Goal: Transaction & Acquisition: Obtain resource

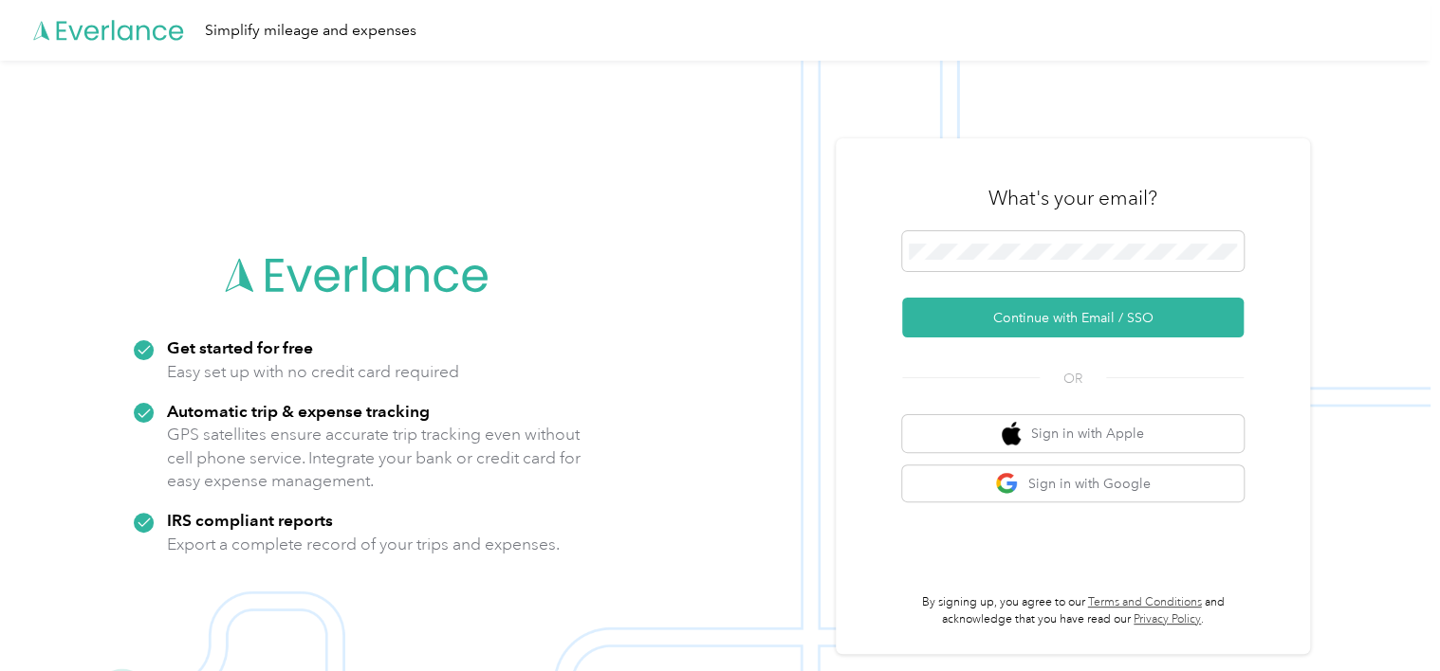
click at [0, 327] on html "Simplify mileage and expenses Get started for free Easy set up with no credit c…" at bounding box center [715, 335] width 1430 height 671
click at [1008, 266] on span at bounding box center [1072, 251] width 341 height 40
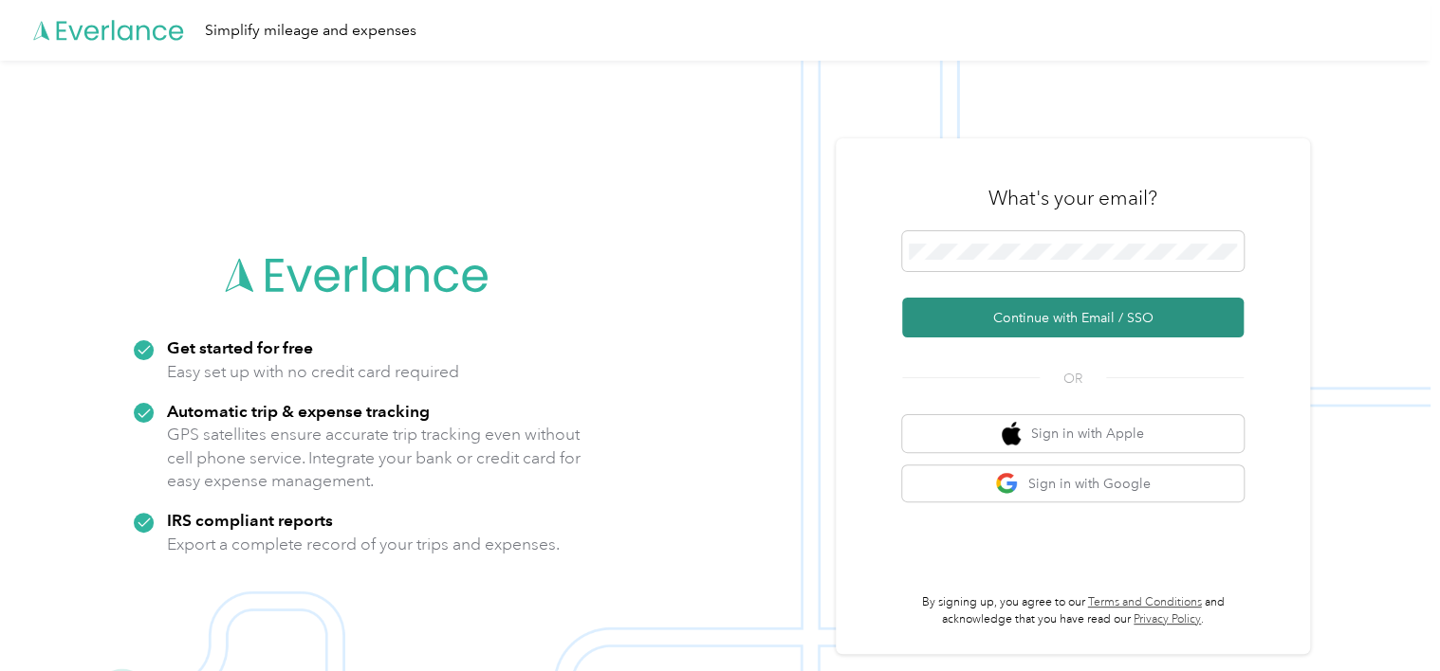
click at [1085, 326] on button "Continue with Email / SSO" at bounding box center [1072, 318] width 341 height 40
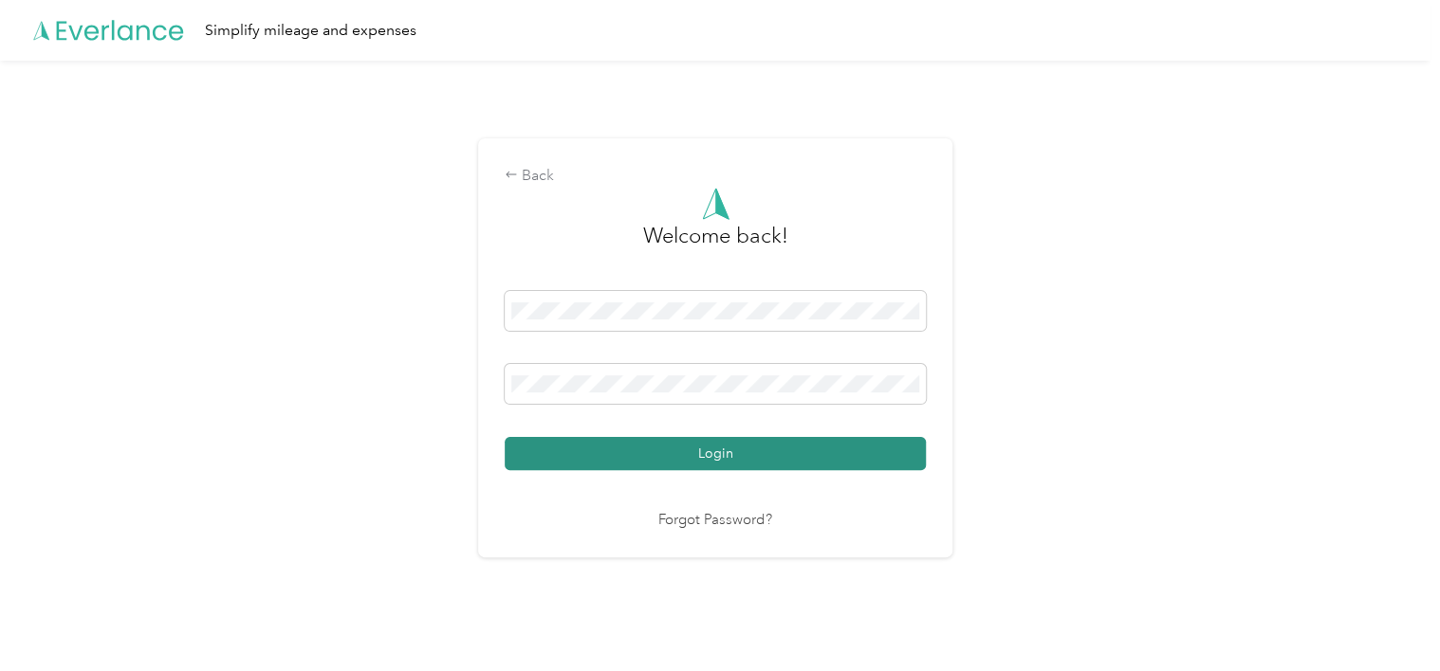
click at [865, 456] on button "Login" at bounding box center [715, 453] width 421 height 33
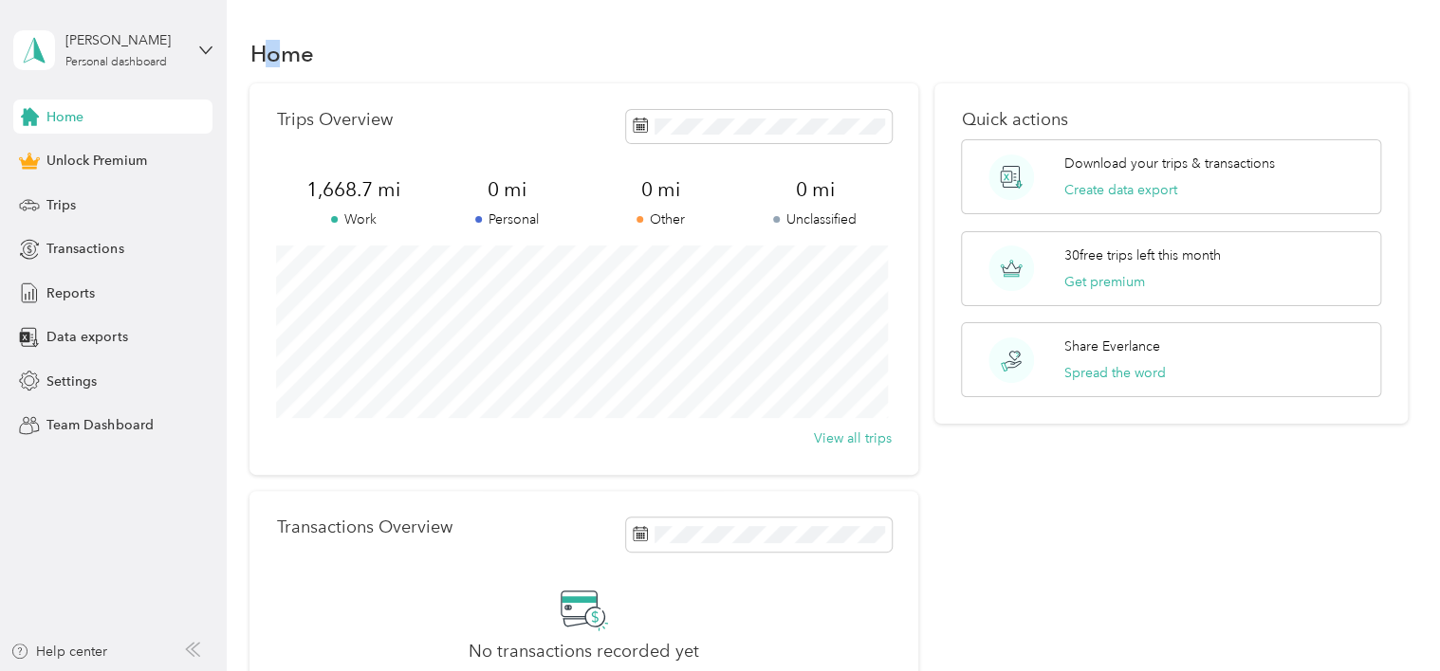
drag, startPoint x: 270, startPoint y: 50, endPoint x: 289, endPoint y: 56, distance: 19.8
click at [288, 56] on h1 "Home" at bounding box center [281, 54] width 64 height 20
copy h1 "o"
click at [507, 61] on div "Home" at bounding box center [827, 53] width 1157 height 40
click at [64, 290] on span "Reports" at bounding box center [70, 294] width 48 height 20
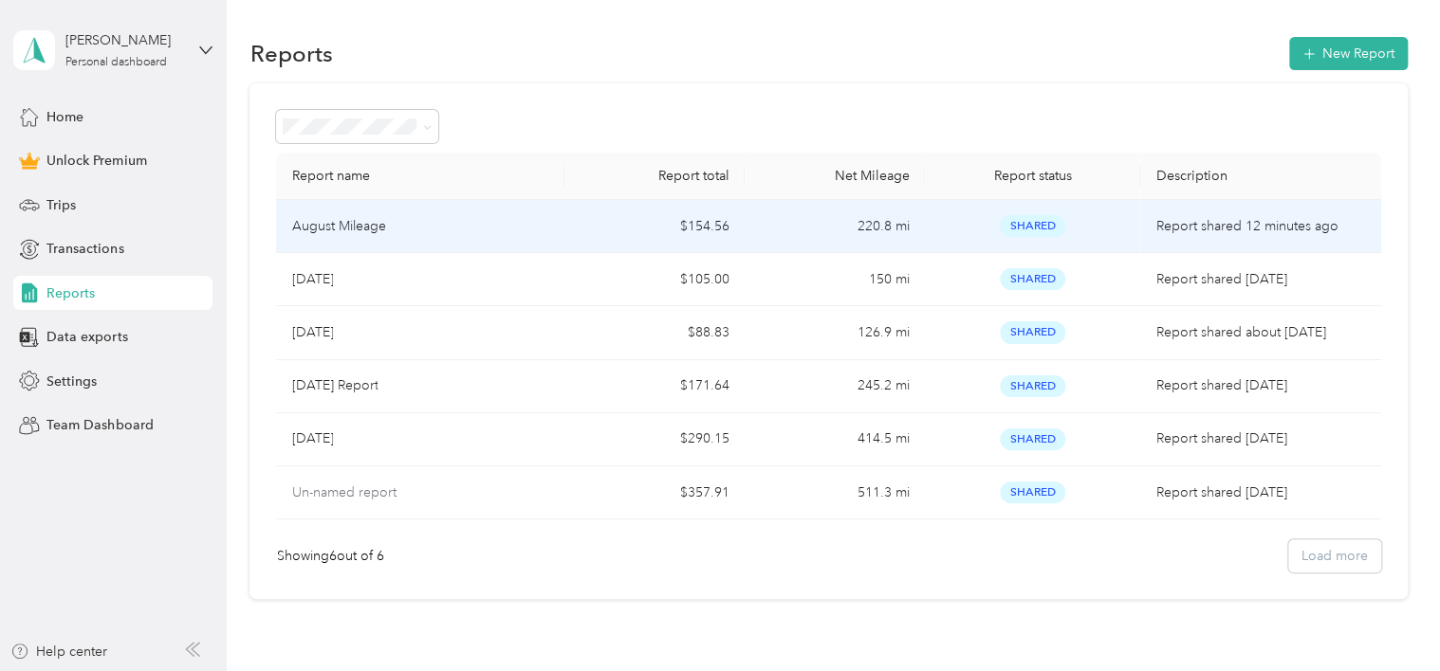
click at [624, 228] on td "$154.56" at bounding box center [654, 226] width 180 height 53
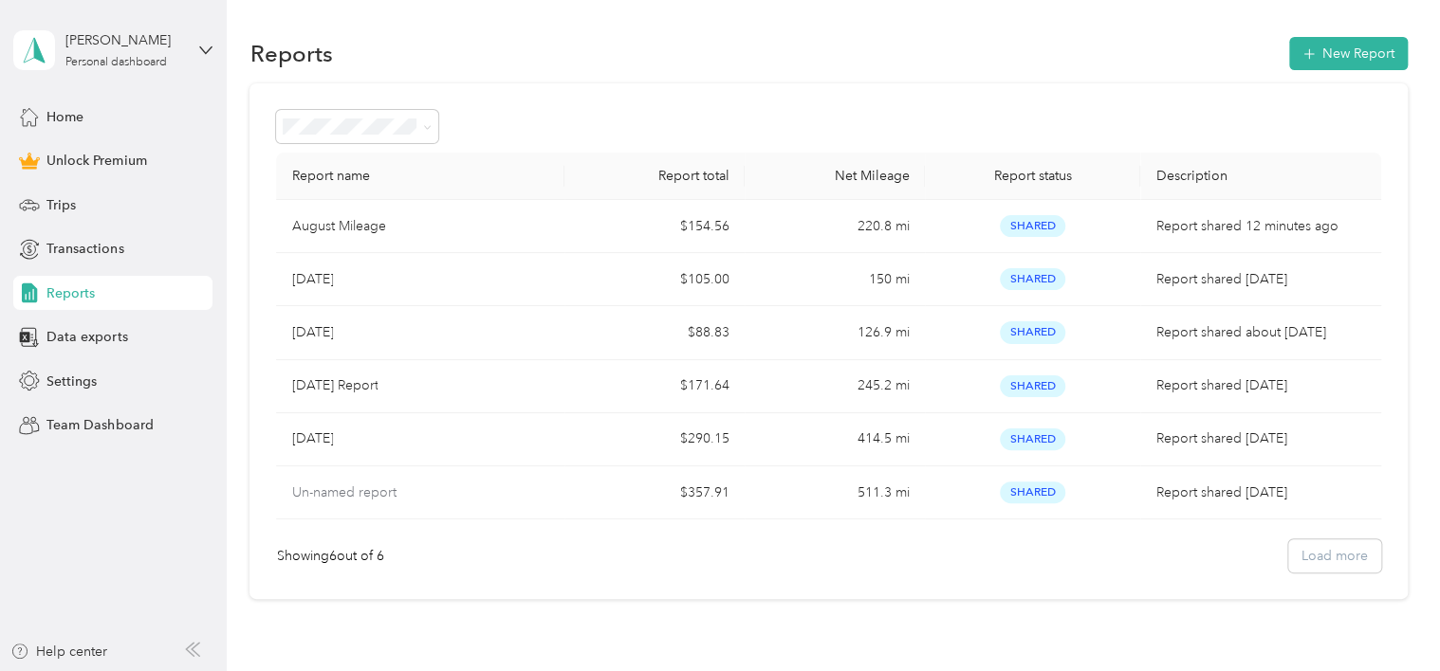
click at [59, 183] on div "Home Unlock Premium Trips Transactions Reports Data exports Settings Team Dashb…" at bounding box center [112, 271] width 199 height 343
click at [70, 208] on span "Trips" at bounding box center [60, 205] width 29 height 20
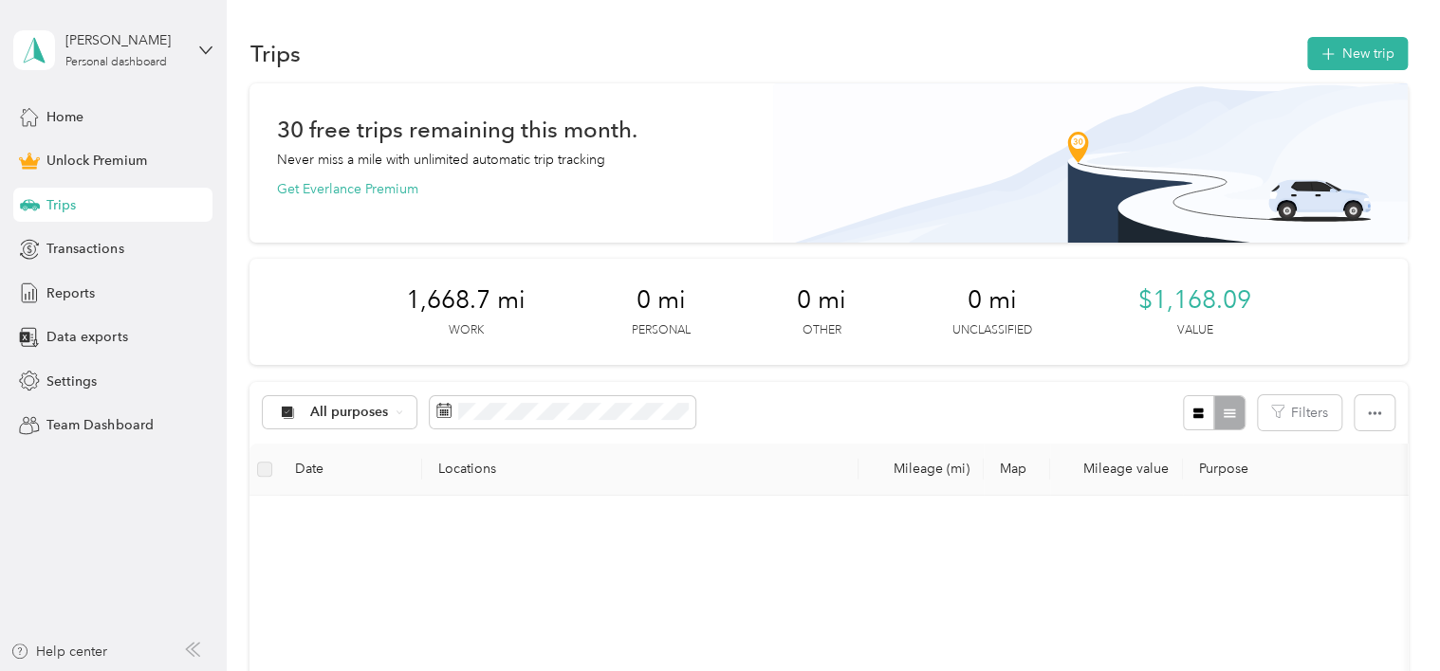
scroll to position [190, 0]
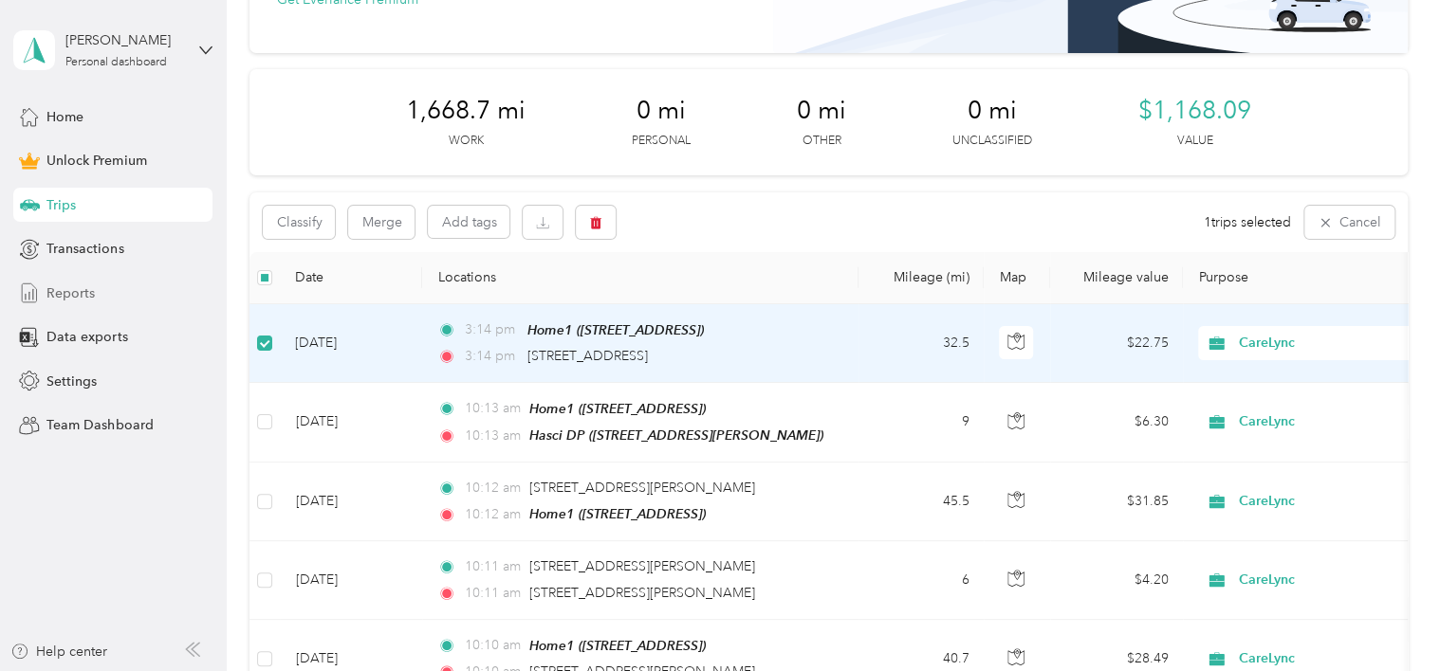
click at [80, 293] on span "Reports" at bounding box center [70, 294] width 48 height 20
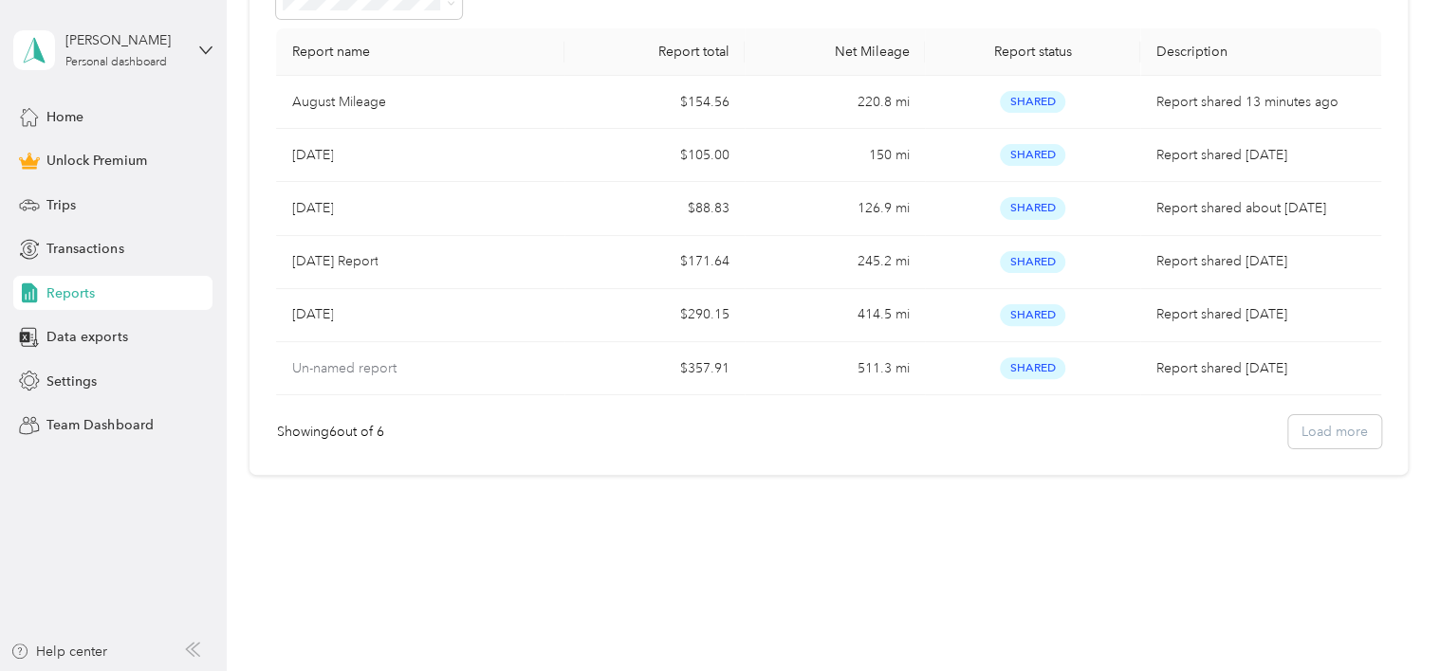
scroll to position [141, 0]
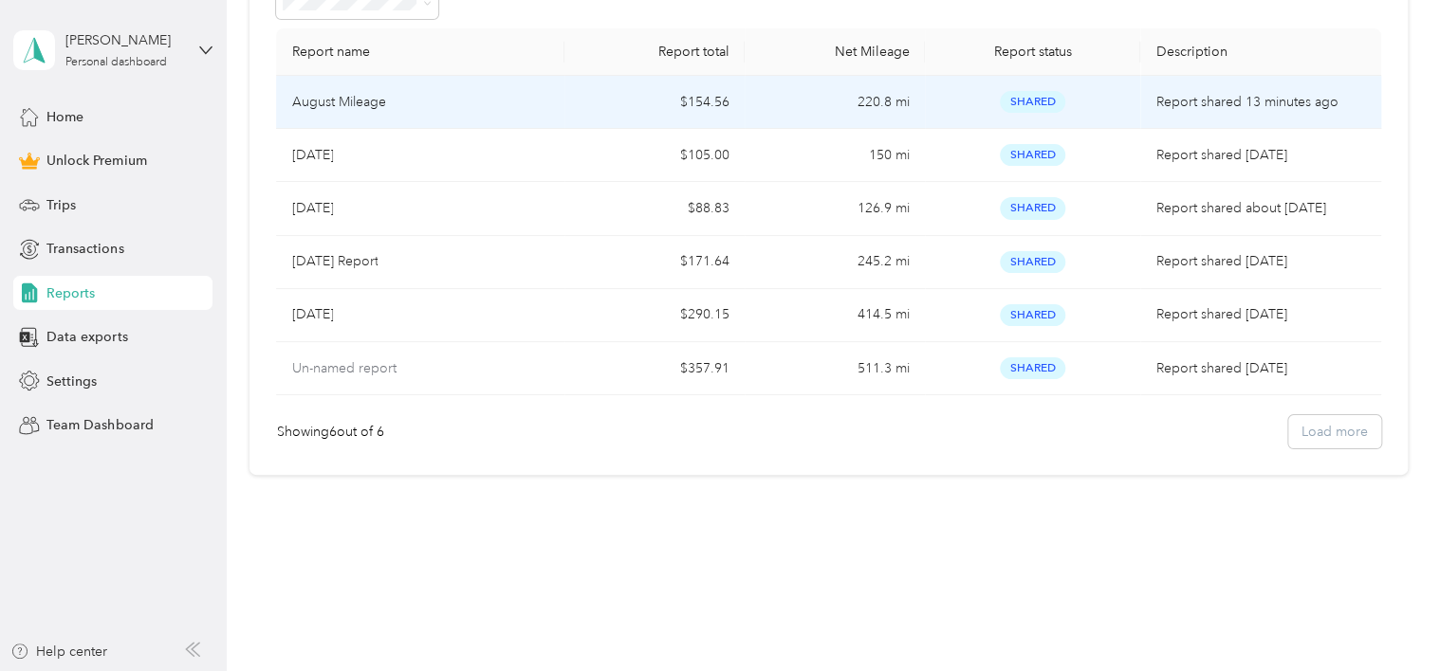
click at [478, 92] on div "August Mileage" at bounding box center [420, 102] width 258 height 21
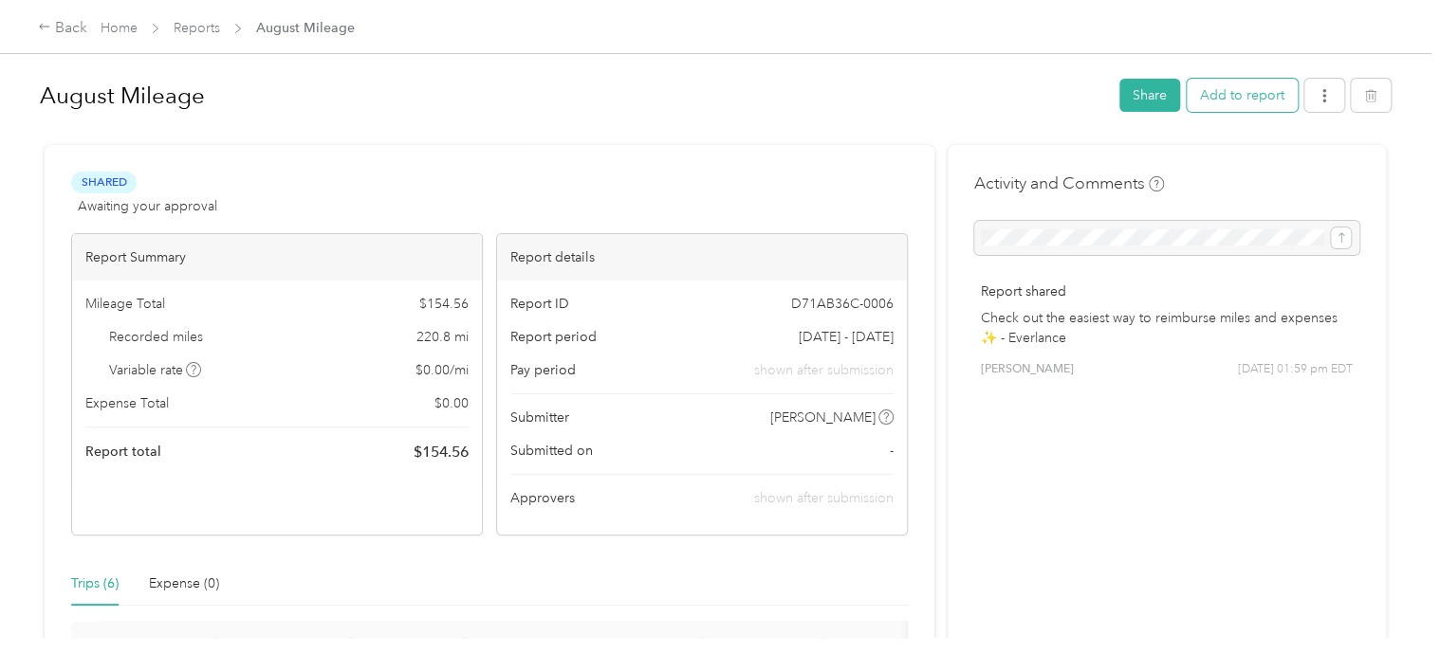
click at [1264, 99] on button "Add to report" at bounding box center [1241, 95] width 111 height 33
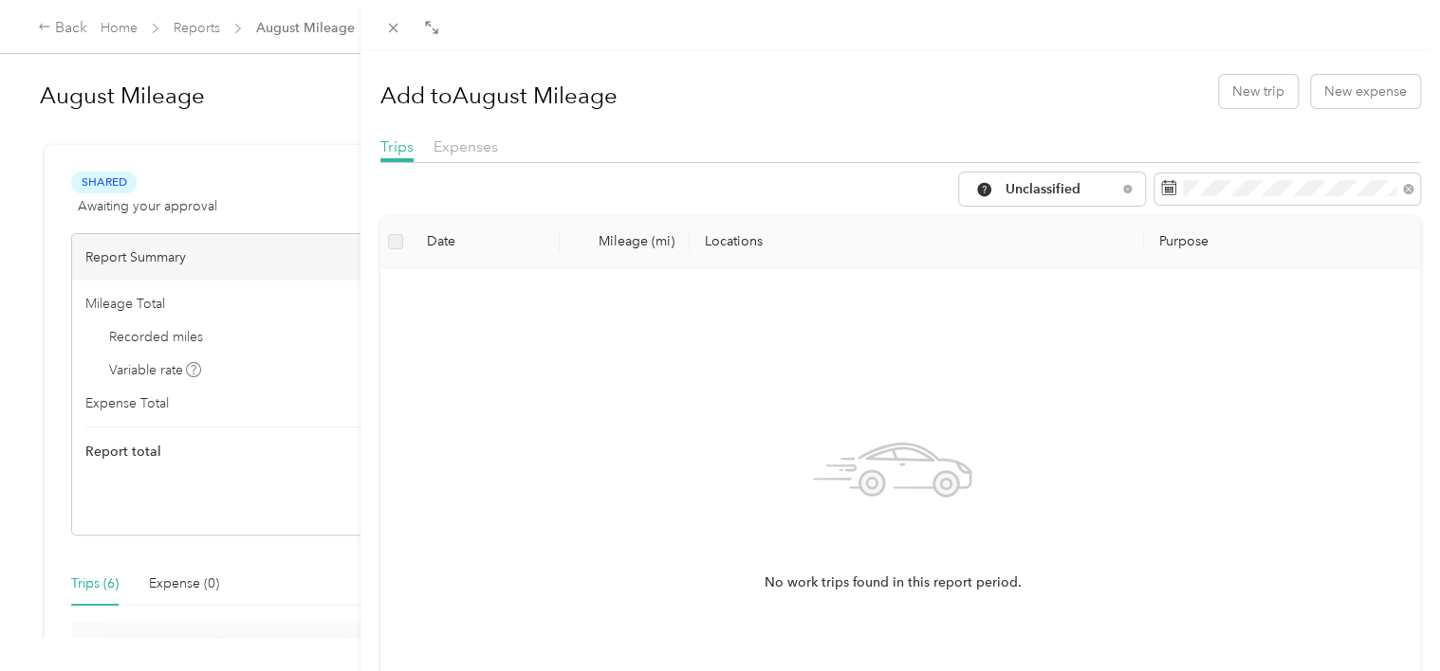
click at [296, 123] on div "Add to August Mileage New trip New expense Trips Expenses Unclassified Date Mil…" at bounding box center [720, 335] width 1440 height 671
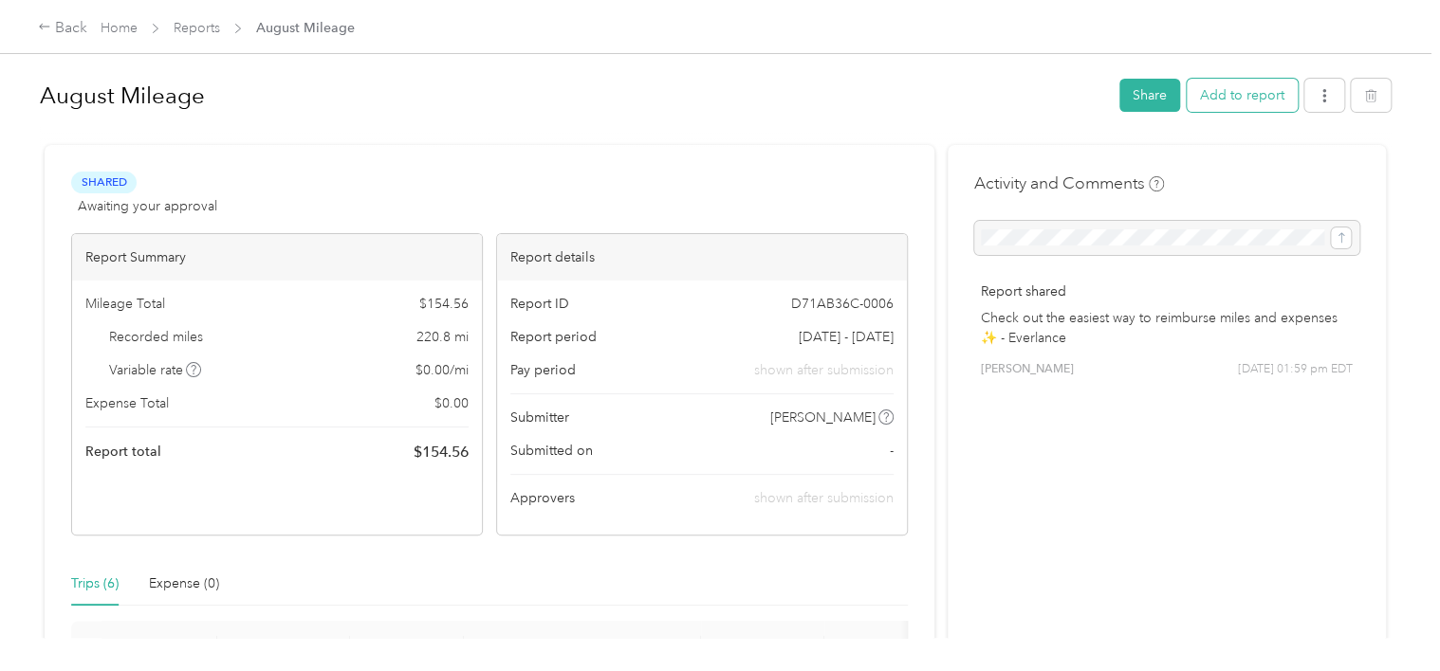
click at [1258, 106] on button "Add to report" at bounding box center [1241, 95] width 111 height 33
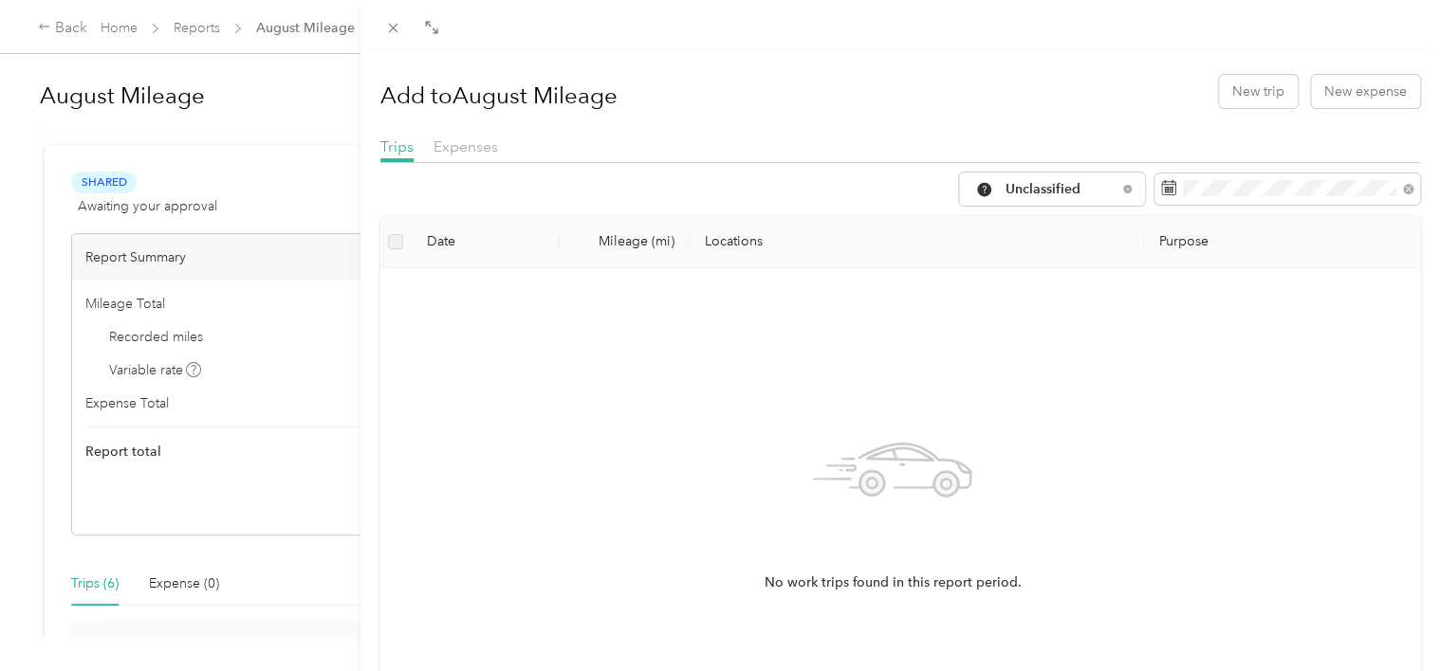
click at [308, 118] on div "Add to August Mileage New trip New expense Trips Expenses Unclassified Date Mil…" at bounding box center [720, 335] width 1440 height 671
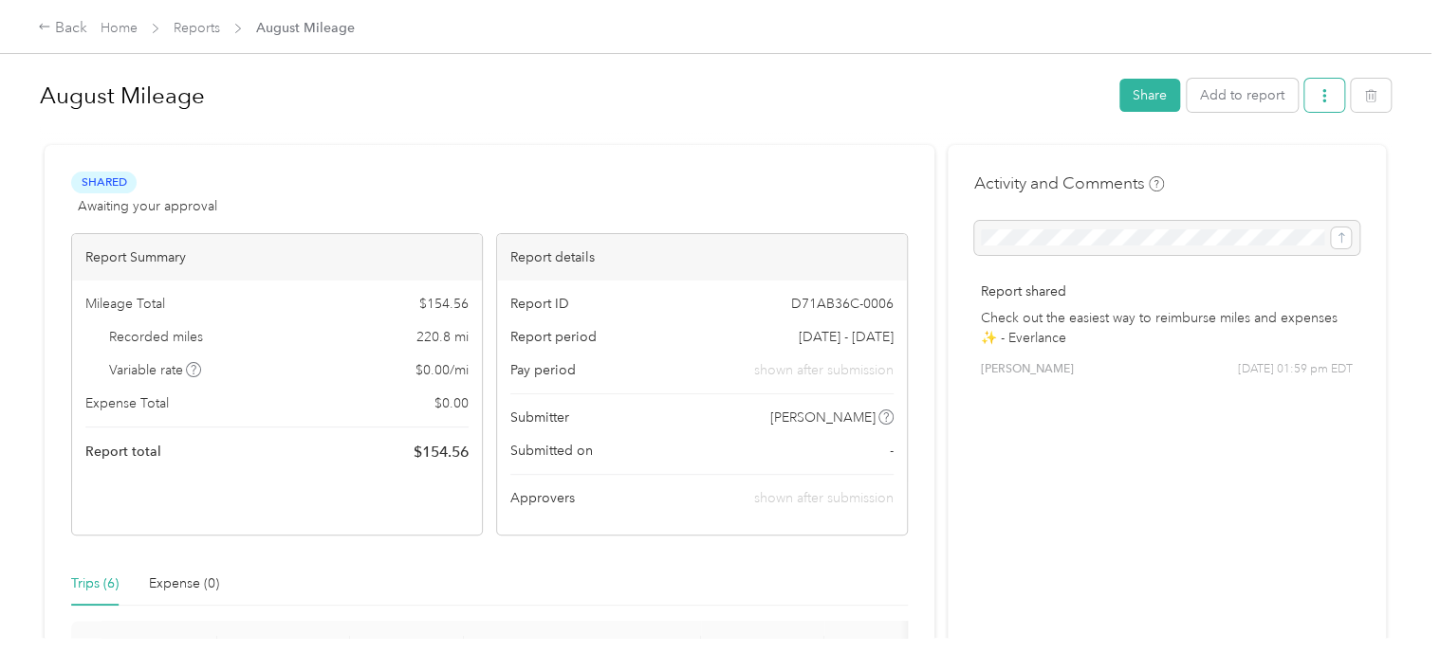
click at [1305, 95] on button "button" at bounding box center [1324, 95] width 40 height 33
click at [1277, 174] on span "Download" at bounding box center [1265, 165] width 63 height 20
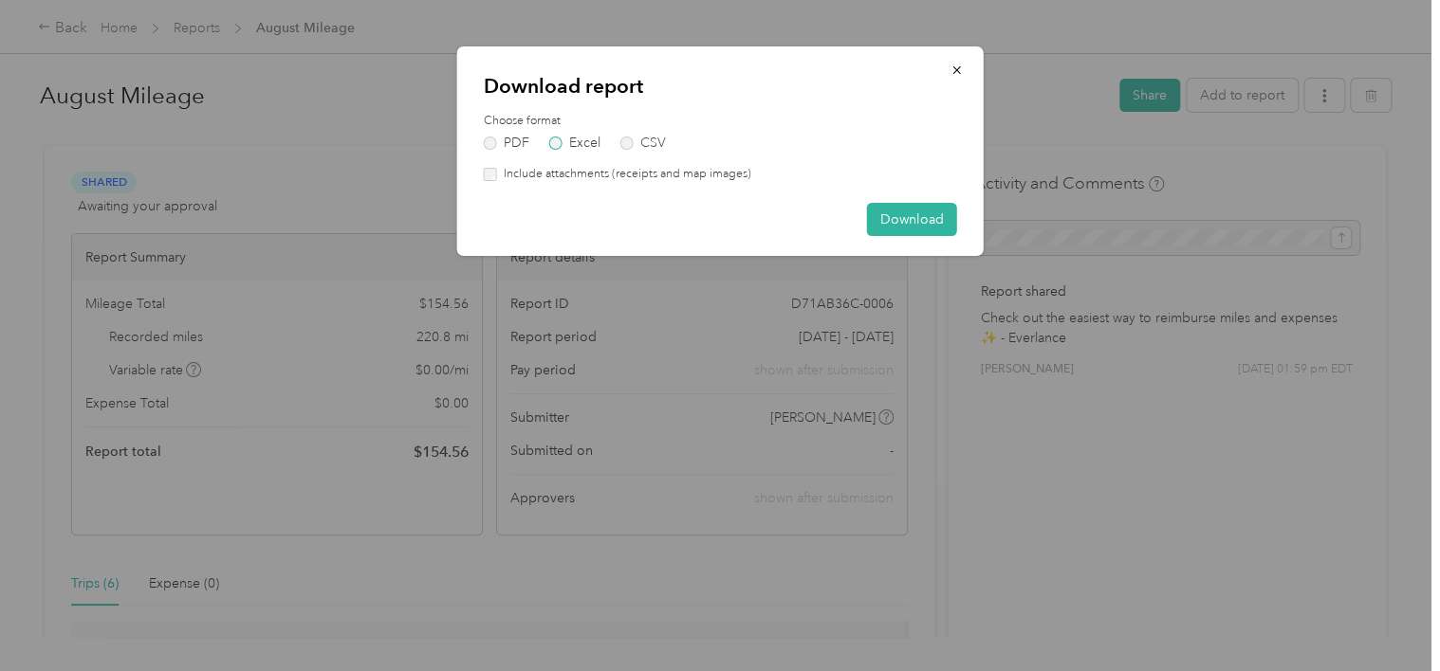
click at [559, 147] on label "Excel" at bounding box center [574, 143] width 51 height 13
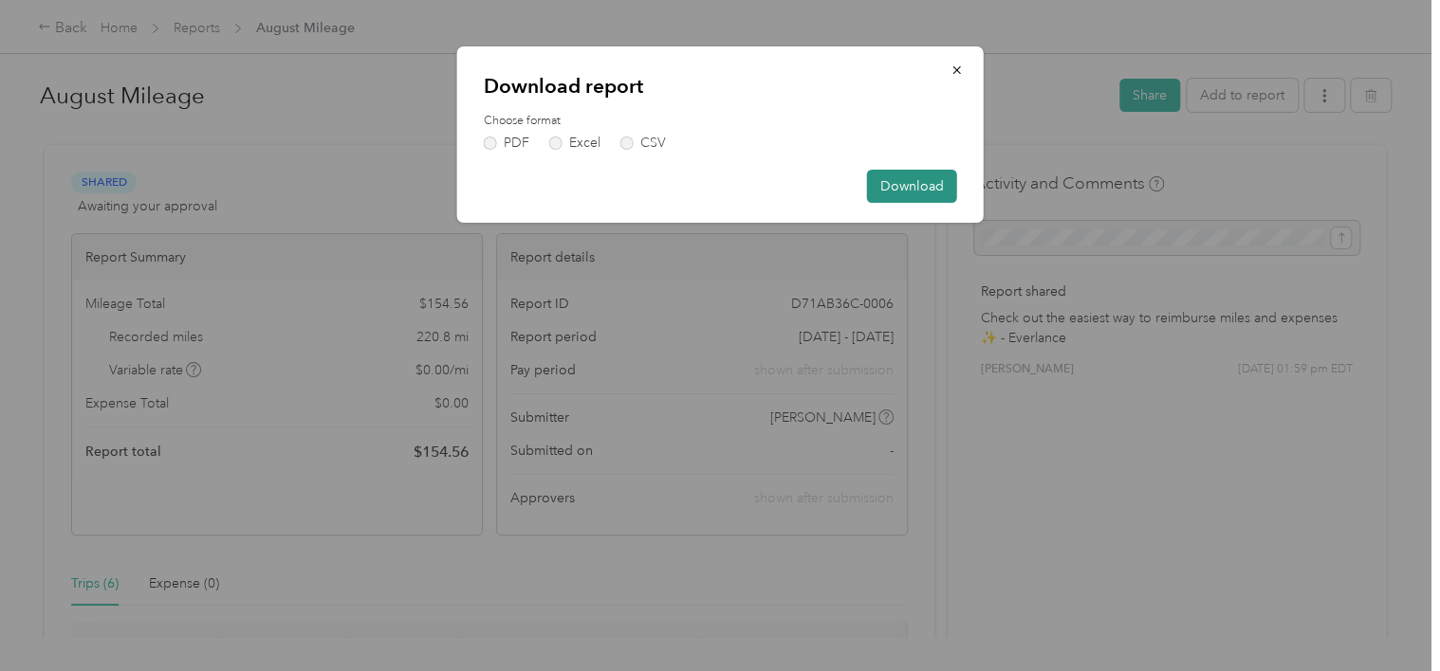
click at [922, 184] on button "Download" at bounding box center [912, 186] width 90 height 33
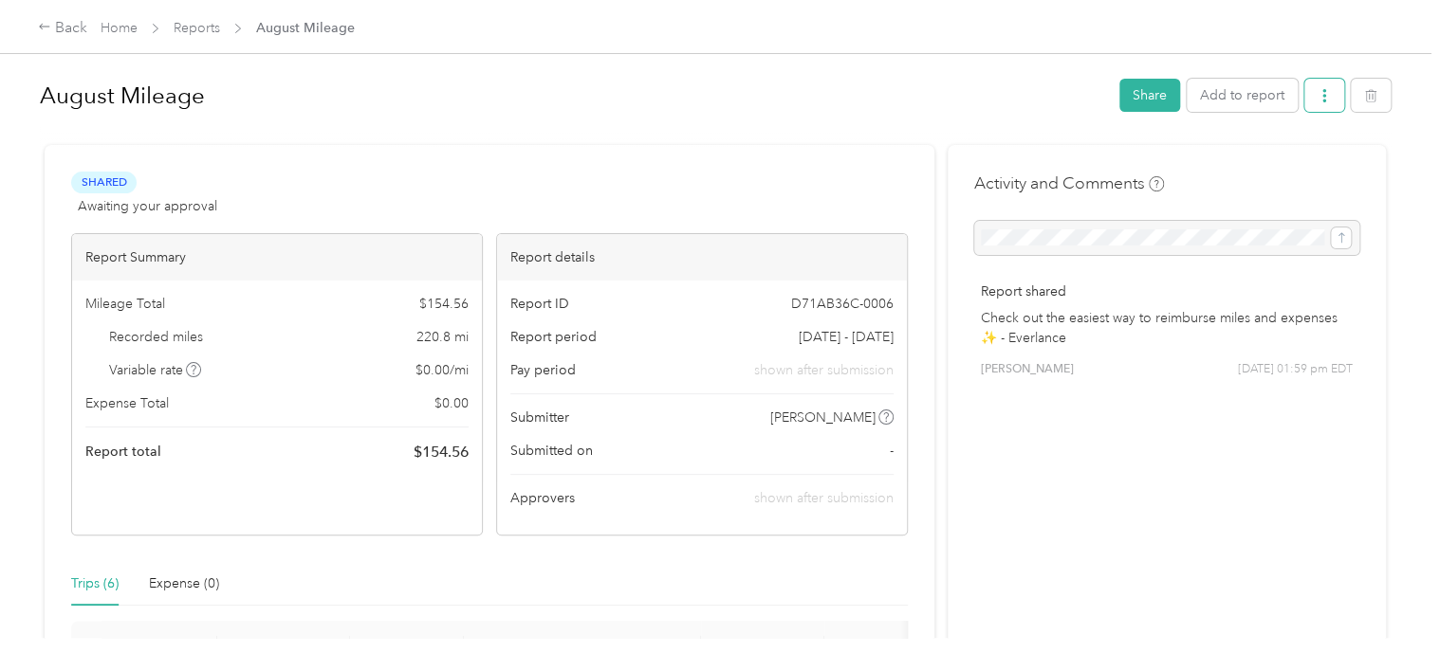
click at [1320, 102] on button "button" at bounding box center [1324, 95] width 40 height 33
click at [750, 119] on div "August Mileage" at bounding box center [573, 95] width 1066 height 49
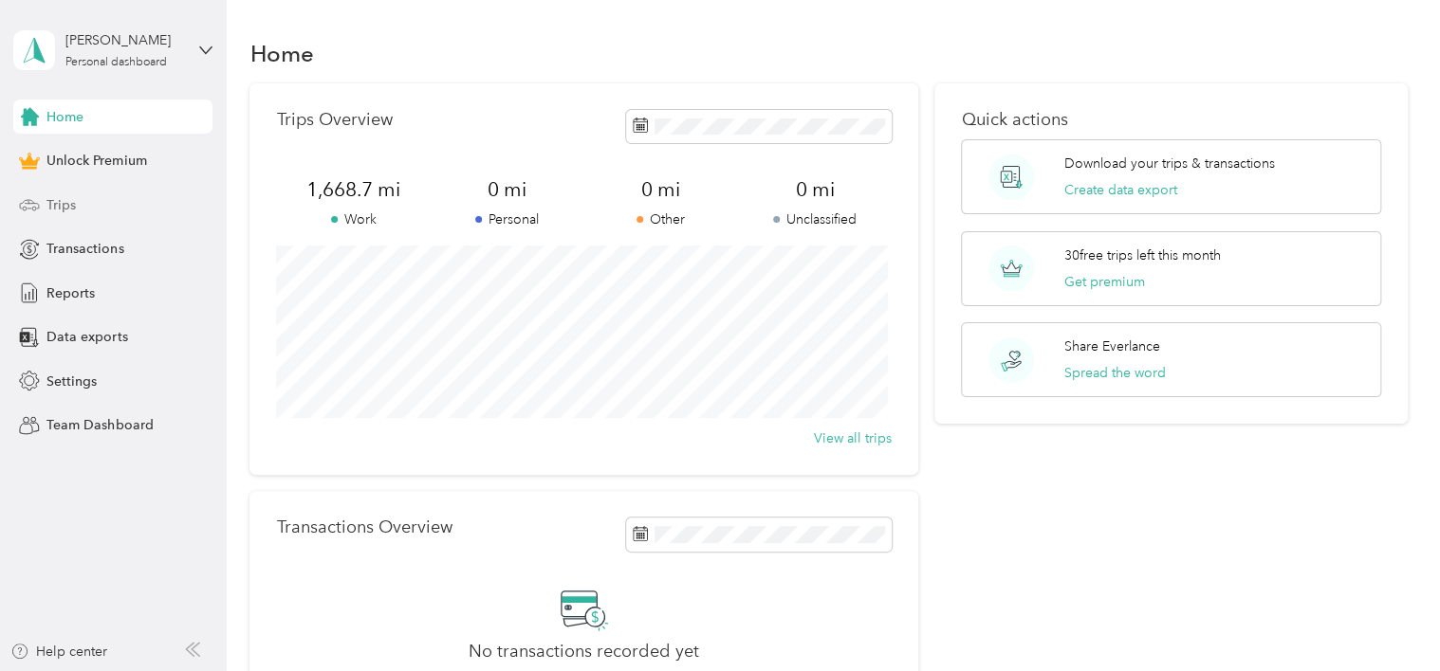
click at [69, 205] on span "Trips" at bounding box center [60, 205] width 29 height 20
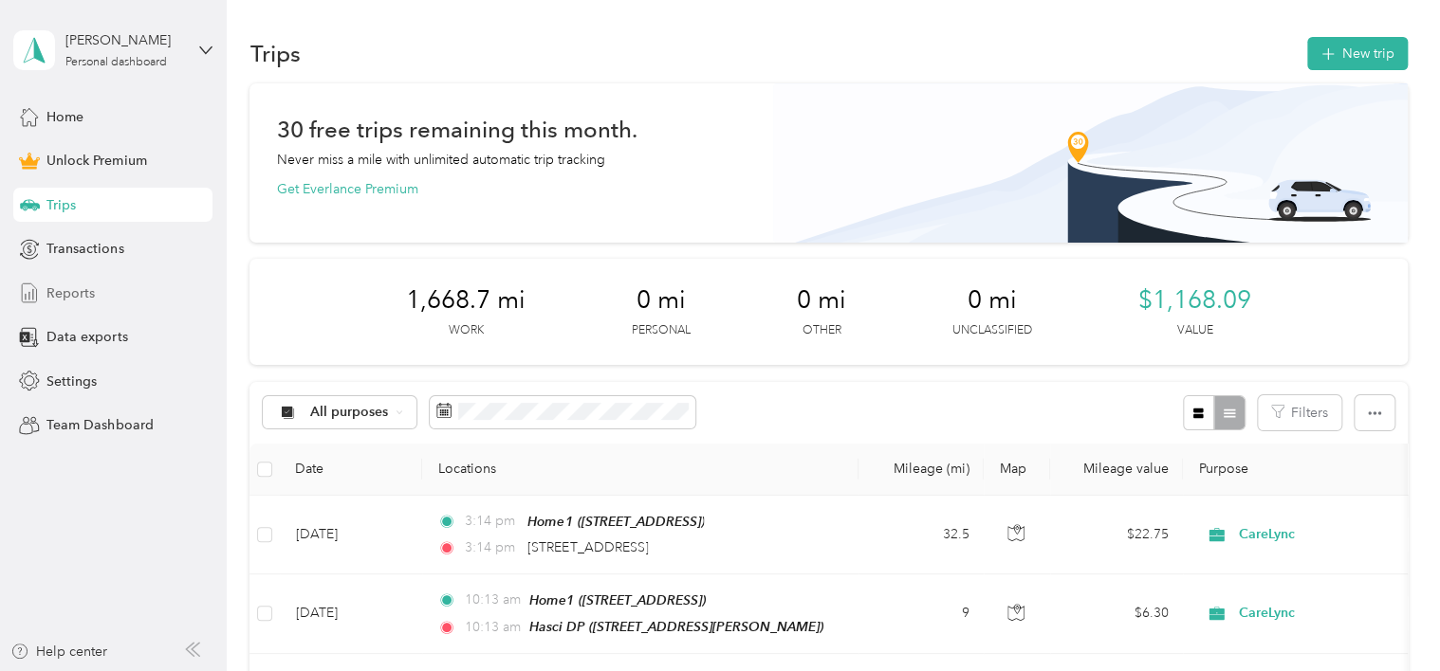
click at [108, 285] on div "Reports" at bounding box center [112, 293] width 199 height 34
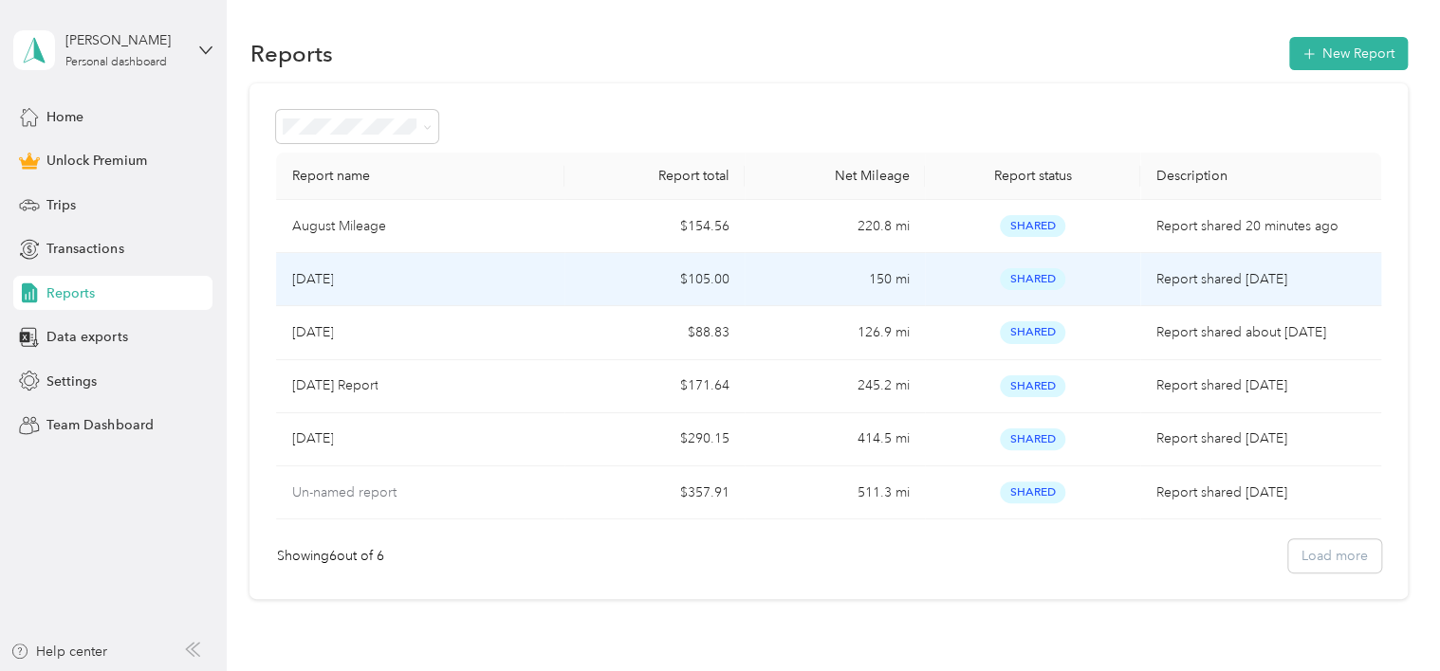
click at [729, 266] on td "$105.00" at bounding box center [654, 279] width 180 height 53
